Goal: Navigation & Orientation: Find specific page/section

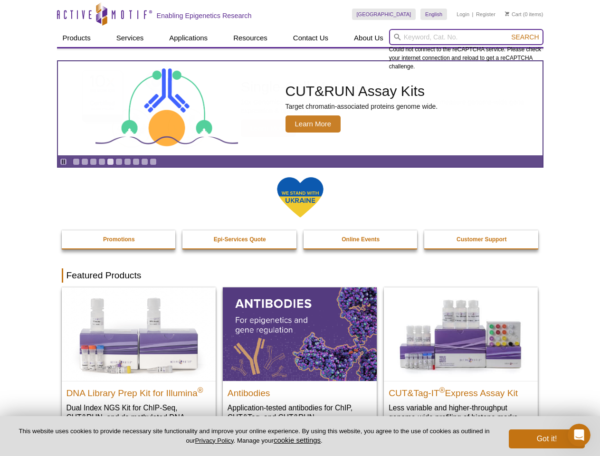
click at [466, 37] on input "search" at bounding box center [466, 37] width 154 height 16
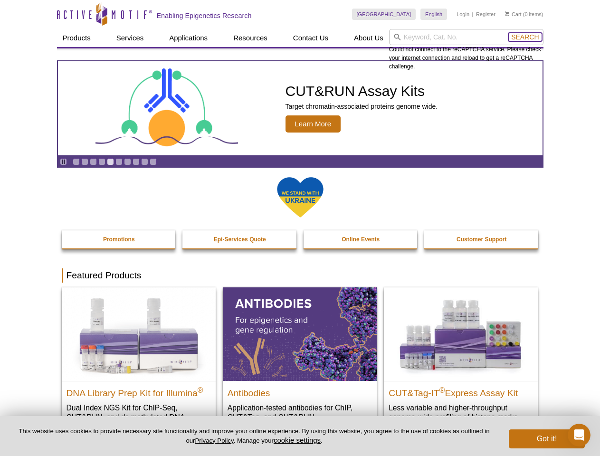
click at [525, 37] on span "Search" at bounding box center [525, 37] width 28 height 8
click at [63, 162] on icon "Pause" at bounding box center [63, 162] width 6 height 6
click at [76, 162] on link "Go to slide 1" at bounding box center [76, 161] width 7 height 7
click at [85, 162] on link "Go to slide 2" at bounding box center [84, 161] width 7 height 7
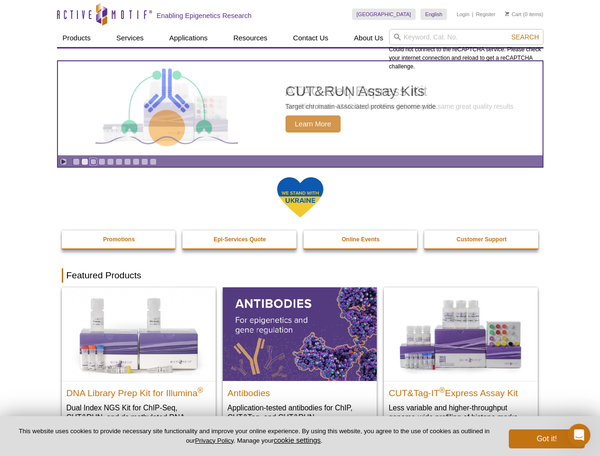
click at [93, 162] on link "Go to slide 3" at bounding box center [93, 161] width 7 height 7
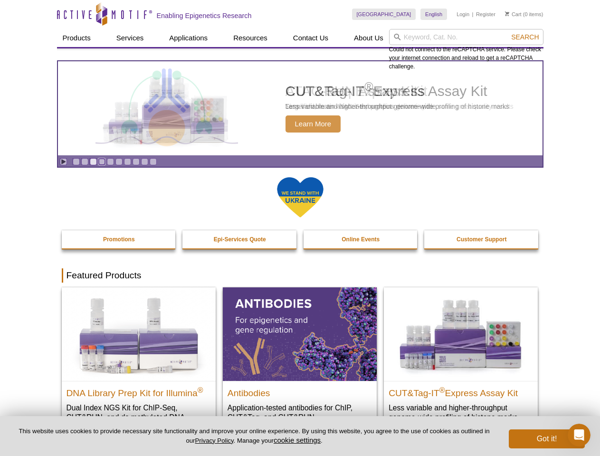
click at [102, 162] on link "Go to slide 4" at bounding box center [101, 161] width 7 height 7
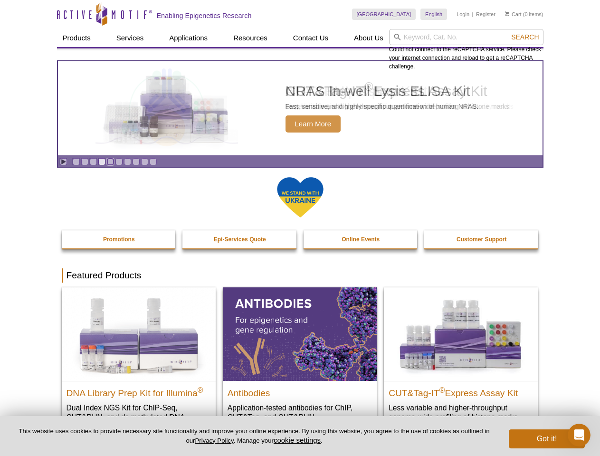
click at [110, 162] on link "Go to slide 5" at bounding box center [110, 161] width 7 height 7
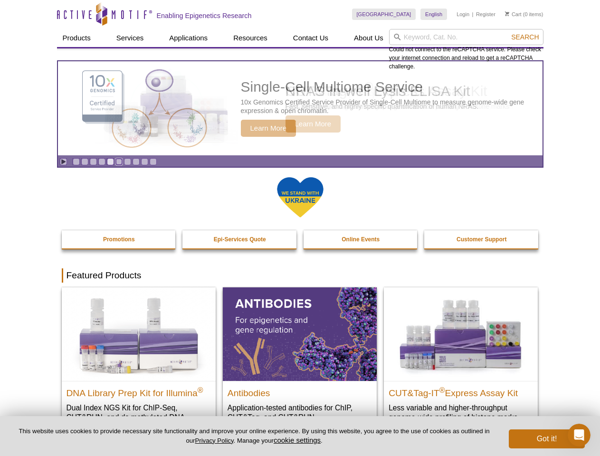
click at [119, 162] on link "Go to slide 6" at bounding box center [118, 161] width 7 height 7
